Goal: Task Accomplishment & Management: Complete application form

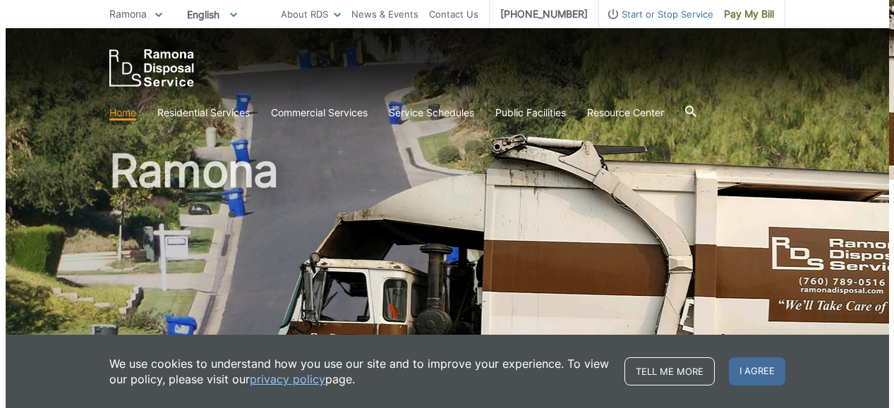
scroll to position [357, 0]
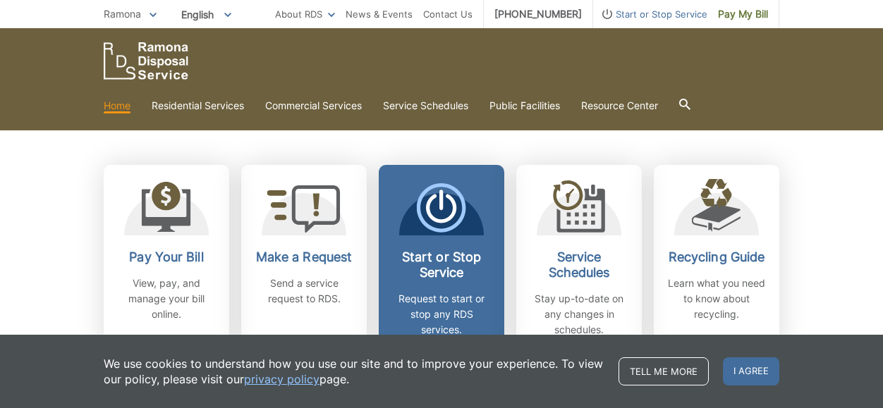
click at [476, 275] on h2 "Start or Stop Service" at bounding box center [441, 265] width 104 height 31
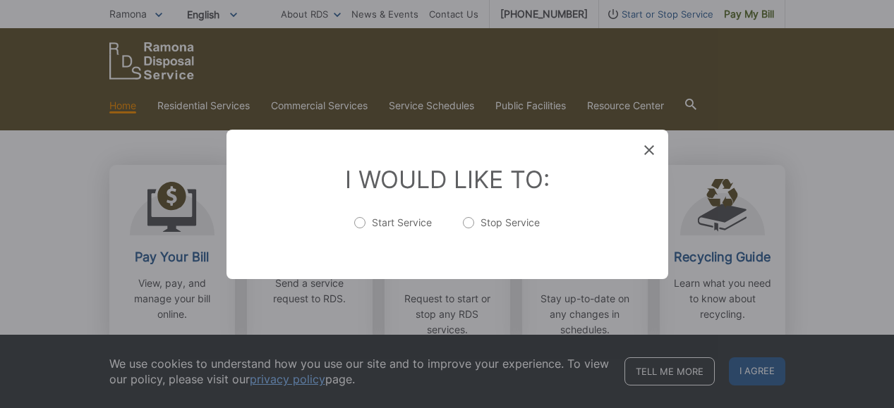
click at [472, 221] on label "Stop Service" at bounding box center [501, 230] width 77 height 28
radio input "true"
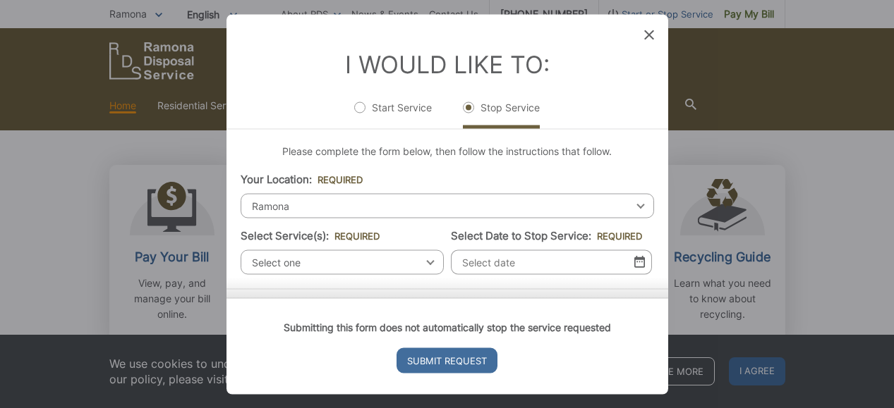
click at [410, 202] on span "Ramona" at bounding box center [446, 205] width 413 height 25
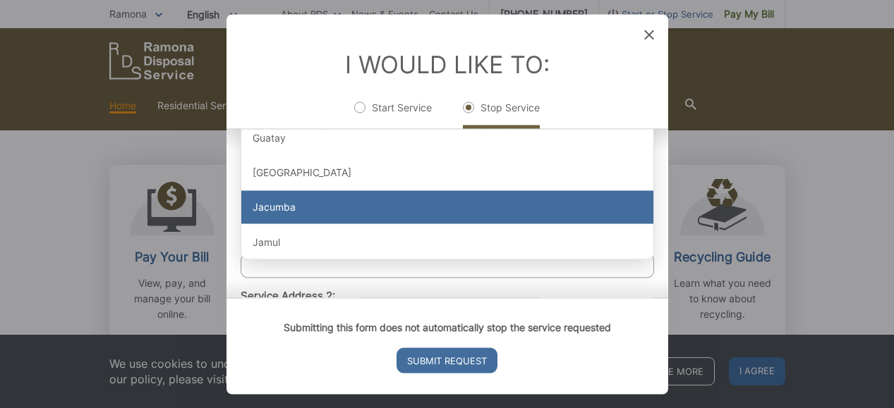
scroll to position [736, 0]
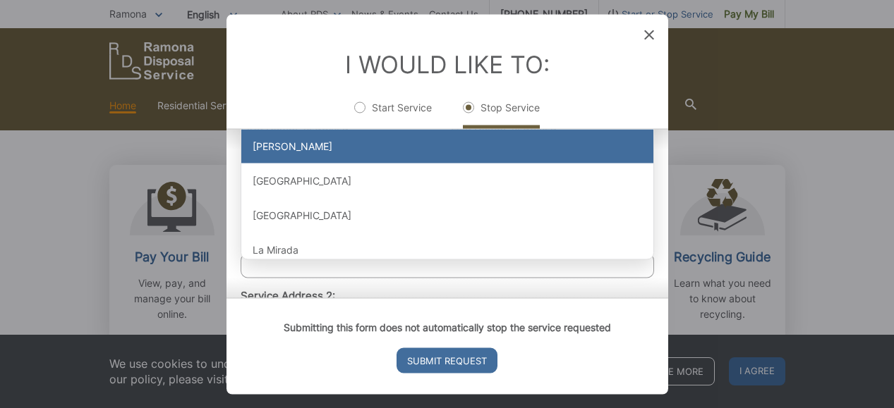
click at [487, 148] on div "[PERSON_NAME]" at bounding box center [447, 147] width 412 height 34
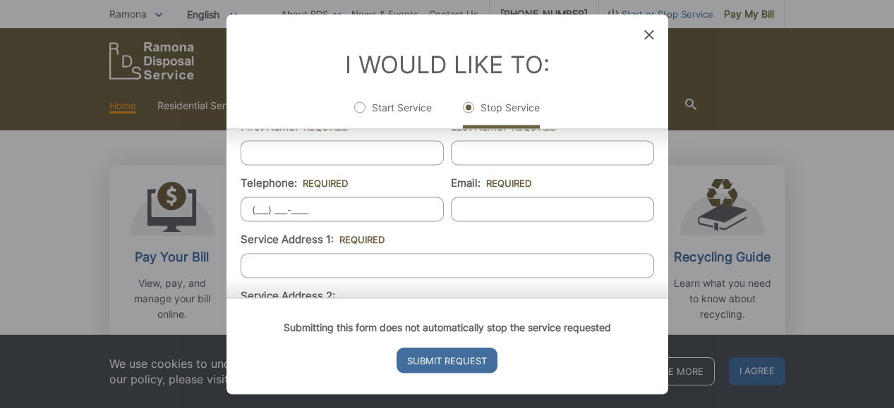
click at [387, 216] on input "(___) ___-____" at bounding box center [341, 209] width 203 height 25
type input "[PHONE_NUMBER]"
type input "[EMAIL_ADDRESS][DOMAIN_NAME]"
type input "[STREET_ADDRESS]"
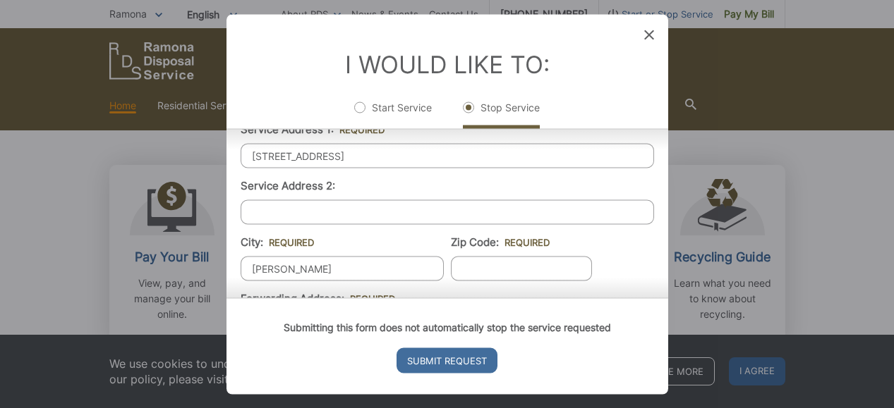
type input "[PERSON_NAME]"
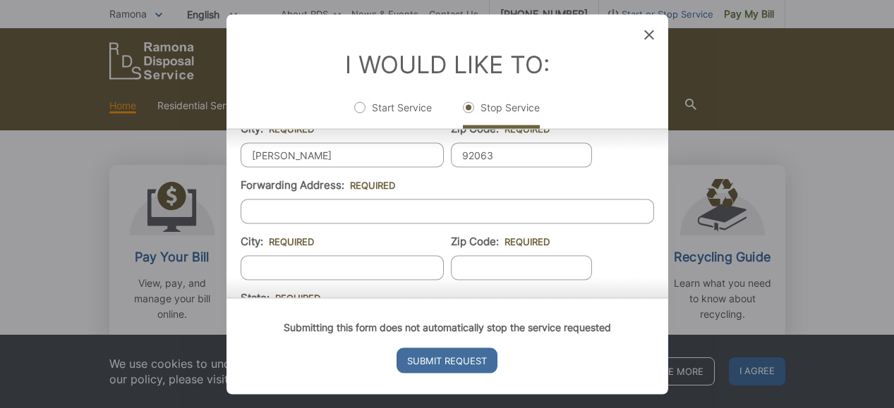
click at [493, 164] on input "92063" at bounding box center [521, 154] width 141 height 25
type input "92036"
click at [319, 219] on input "Forwarding Address: *" at bounding box center [446, 211] width 413 height 25
type input "[STREET_ADDRESS]"
type input "Irvine"
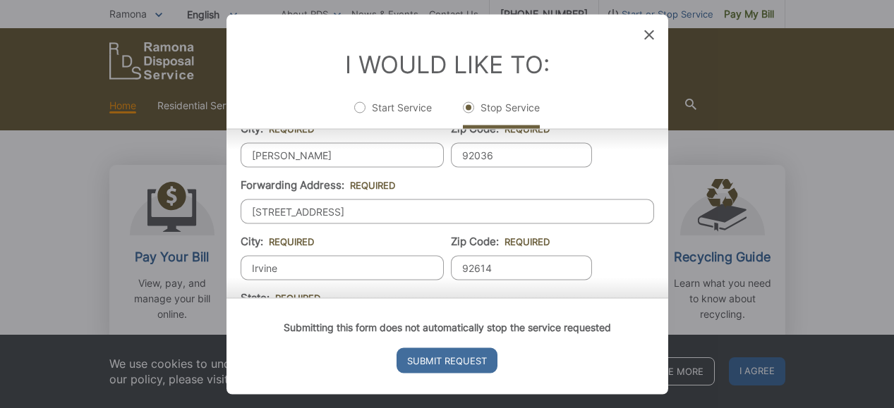
type input "92614"
drag, startPoint x: 447, startPoint y: 217, endPoint x: 360, endPoint y: 210, distance: 87.0
click at [360, 210] on input "[STREET_ADDRESS]" at bounding box center [446, 211] width 413 height 25
type input "[STREET_ADDRESS]"
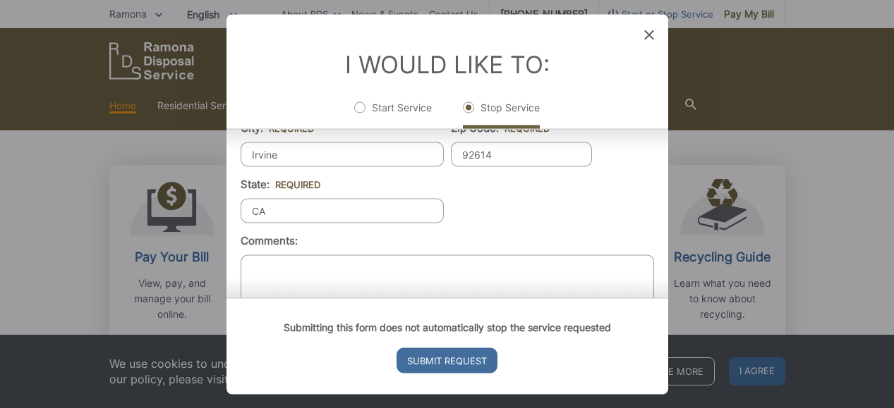
type input "CA"
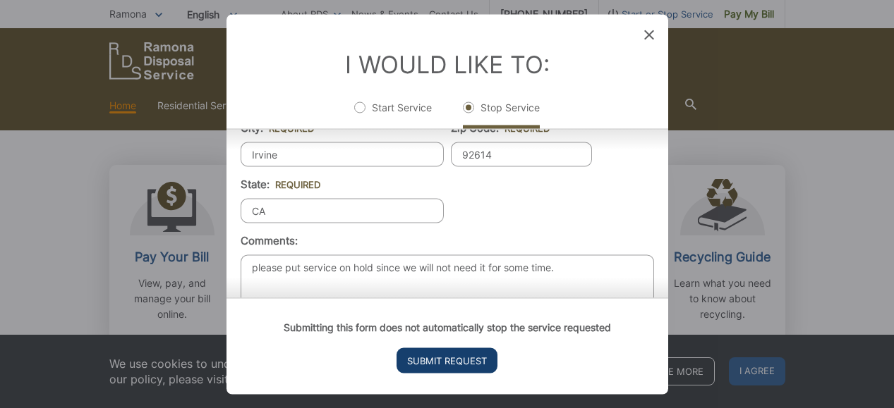
type textarea "please put service on hold since we will not need it for some time."
click at [449, 354] on input "Submit Request" at bounding box center [446, 360] width 101 height 25
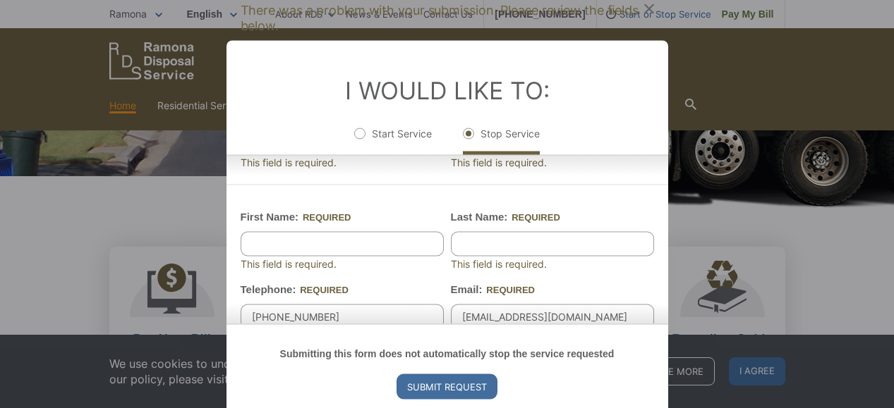
scroll to position [590, 0]
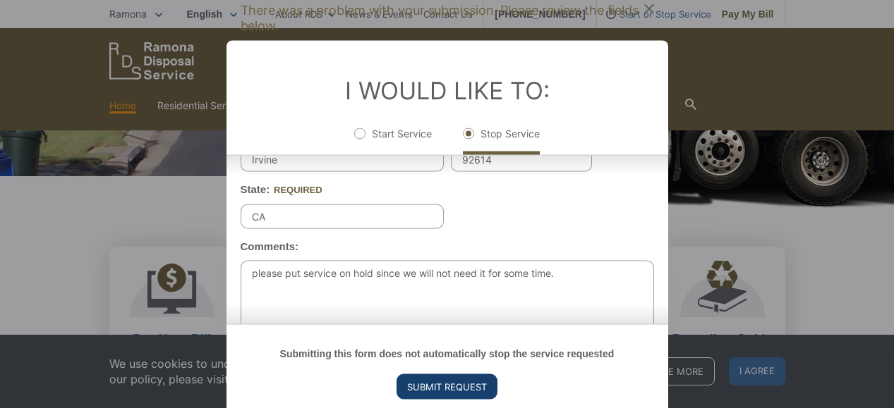
click at [446, 384] on input "Submit Request" at bounding box center [446, 386] width 101 height 25
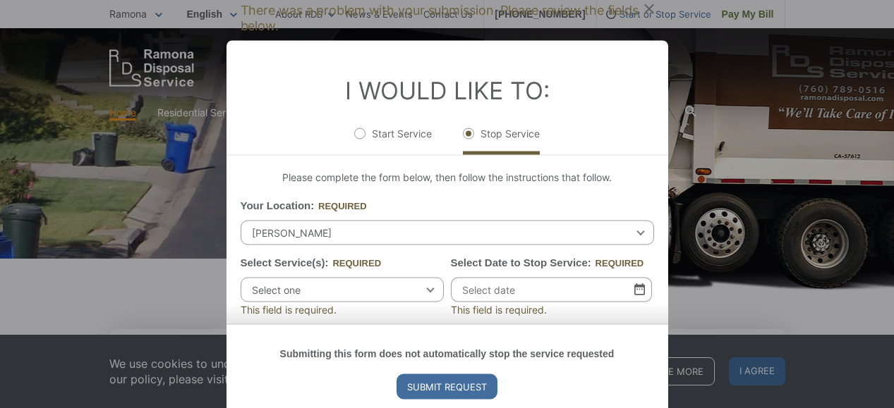
scroll to position [0, 0]
click at [666, 324] on div "Submitting this form does not automatically stop the service requested Submit R…" at bounding box center [446, 372] width 441 height 97
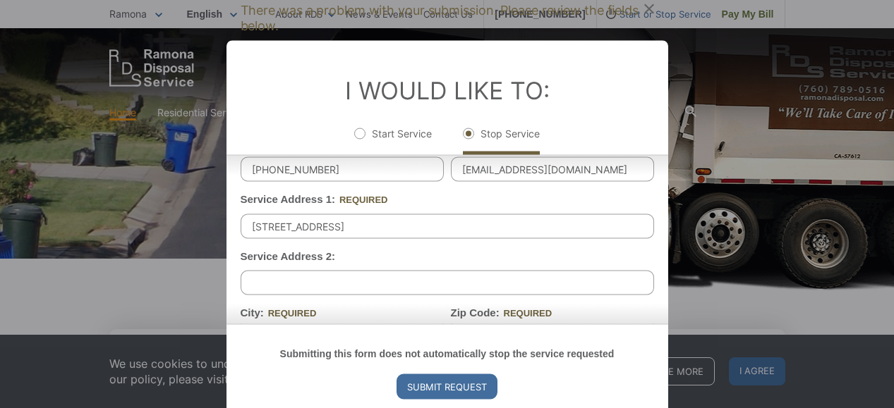
scroll to position [590, 0]
